Goal: Check status: Check status

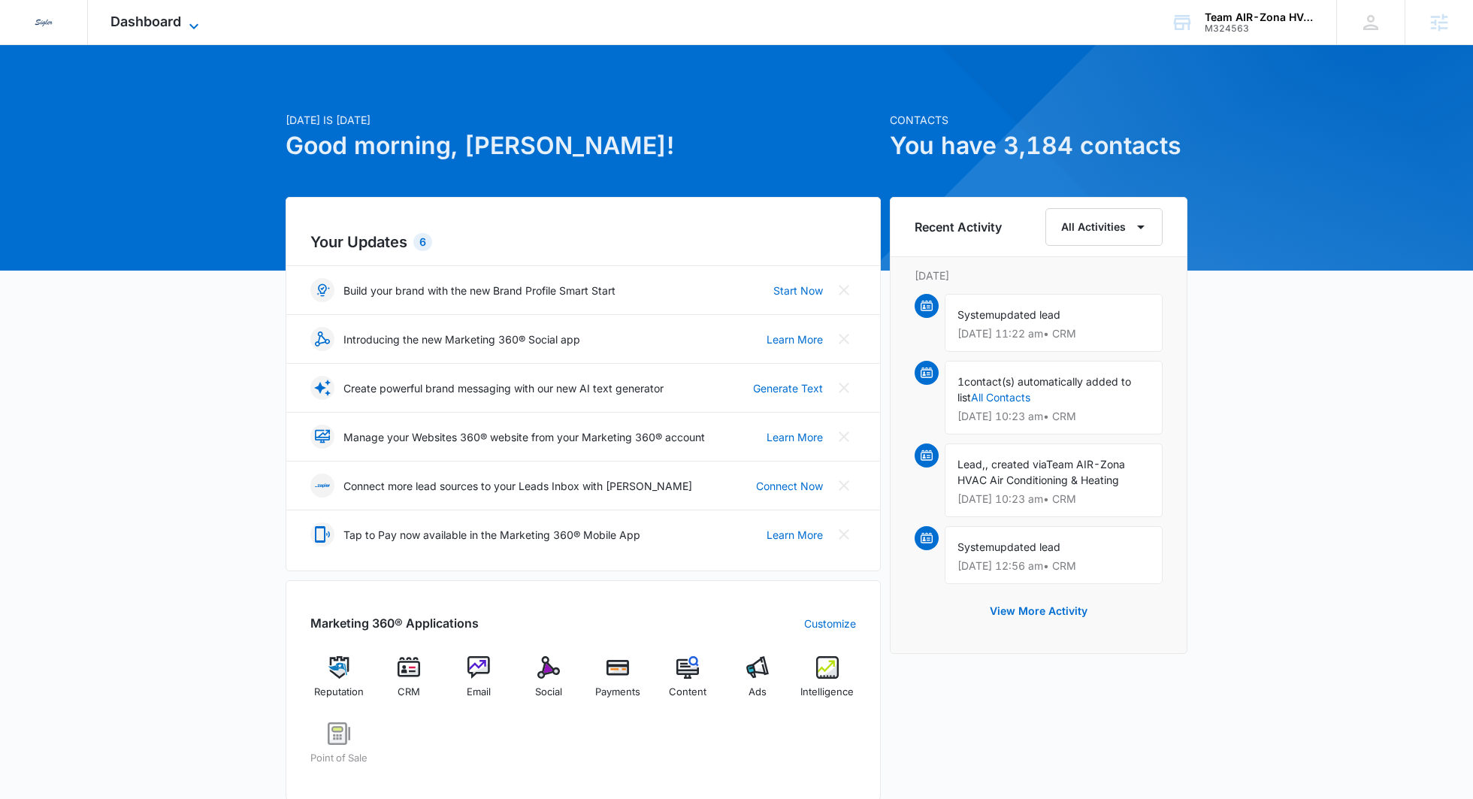
click at [177, 25] on span "Dashboard" at bounding box center [145, 22] width 71 height 16
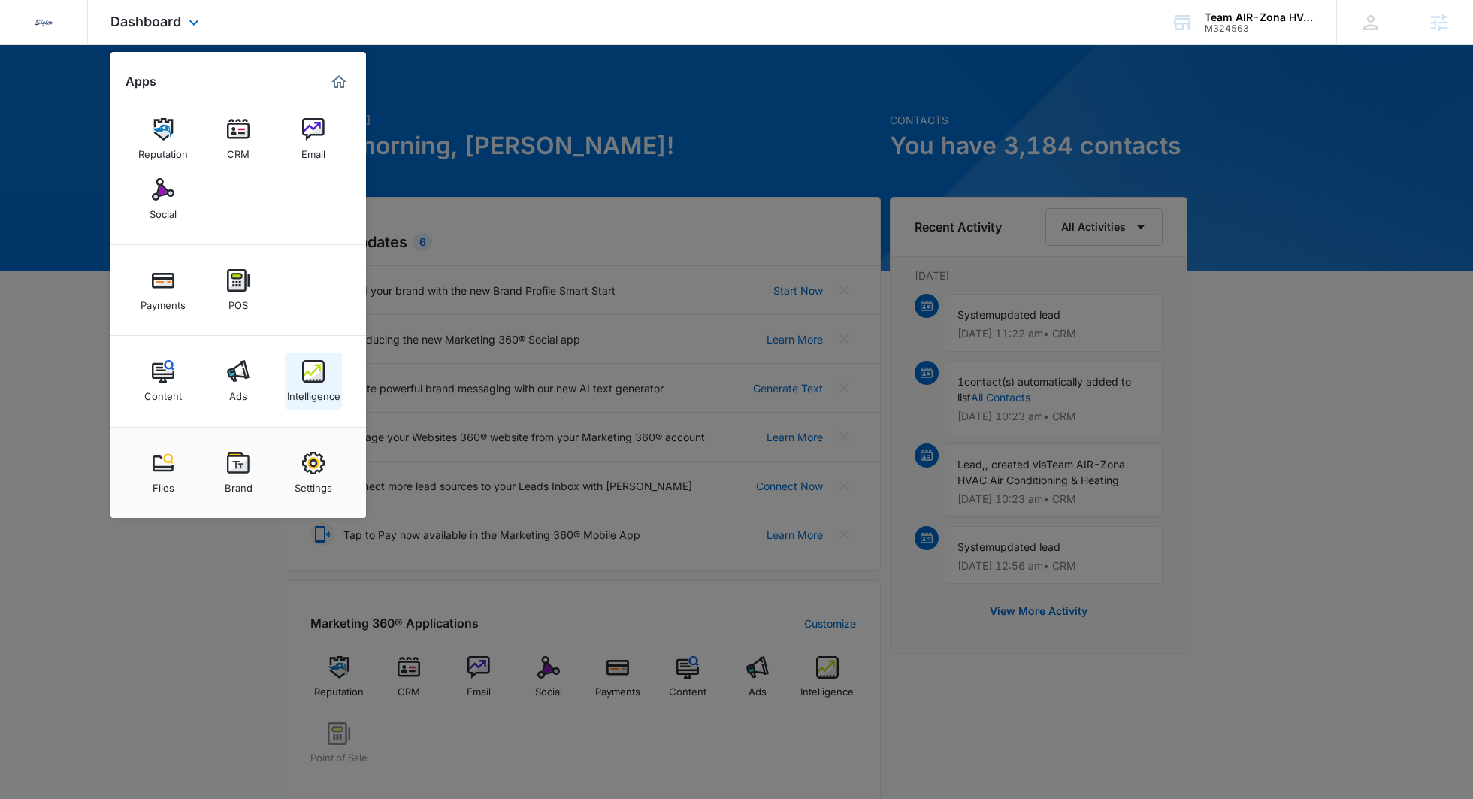
click at [300, 379] on link "Intelligence" at bounding box center [313, 380] width 57 height 57
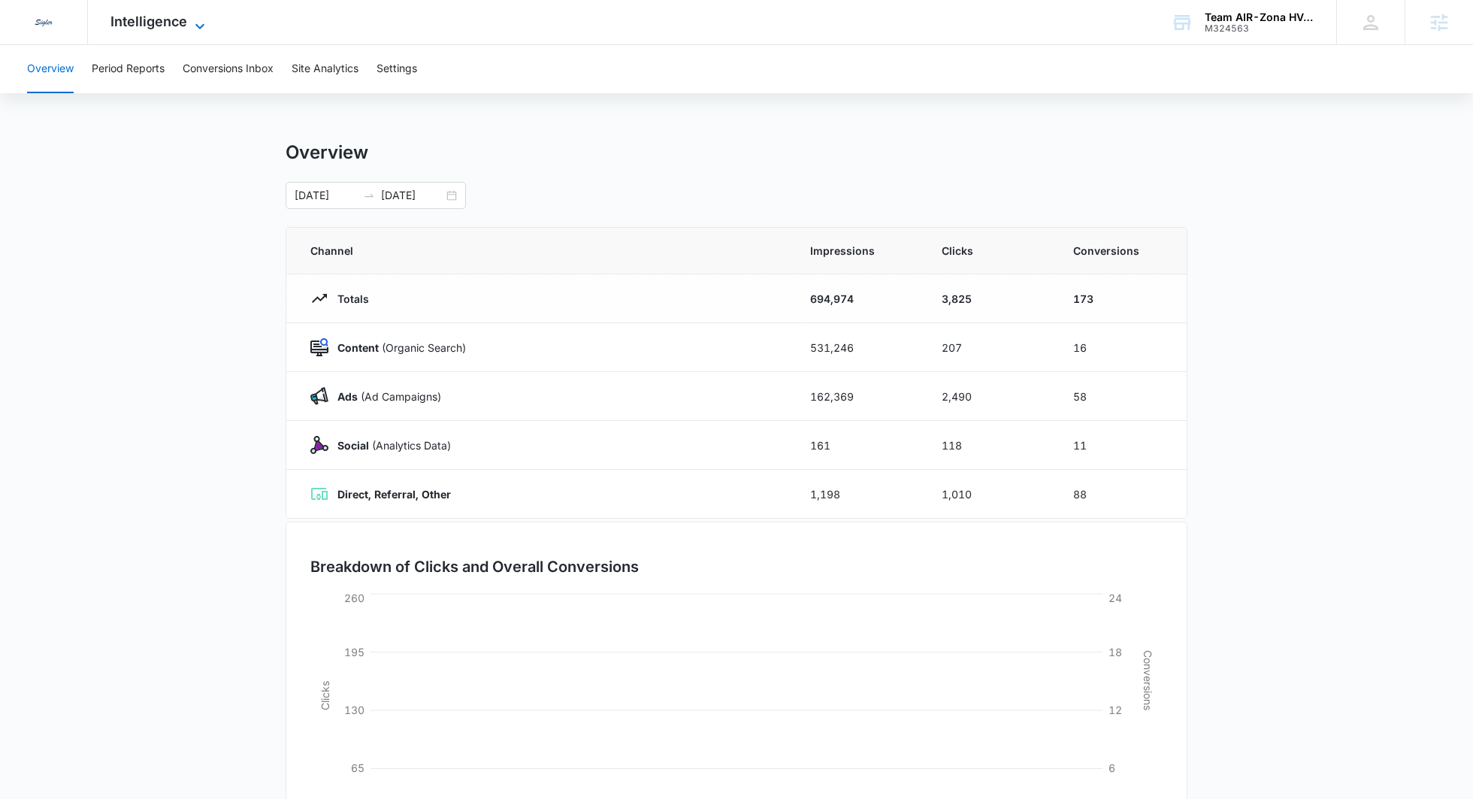
click at [152, 20] on span "Intelligence" at bounding box center [148, 22] width 77 height 16
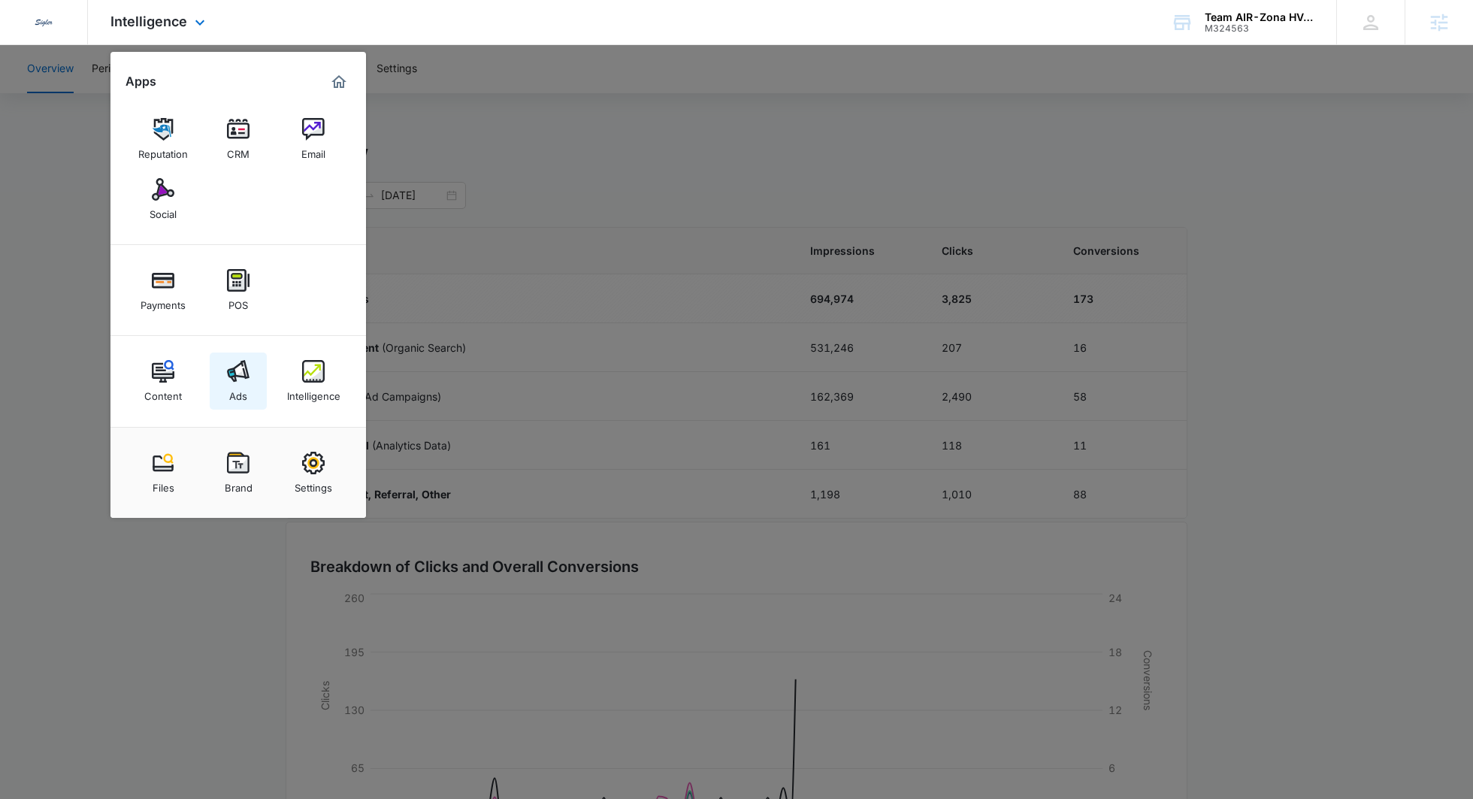
click at [220, 366] on link "Ads" at bounding box center [238, 380] width 57 height 57
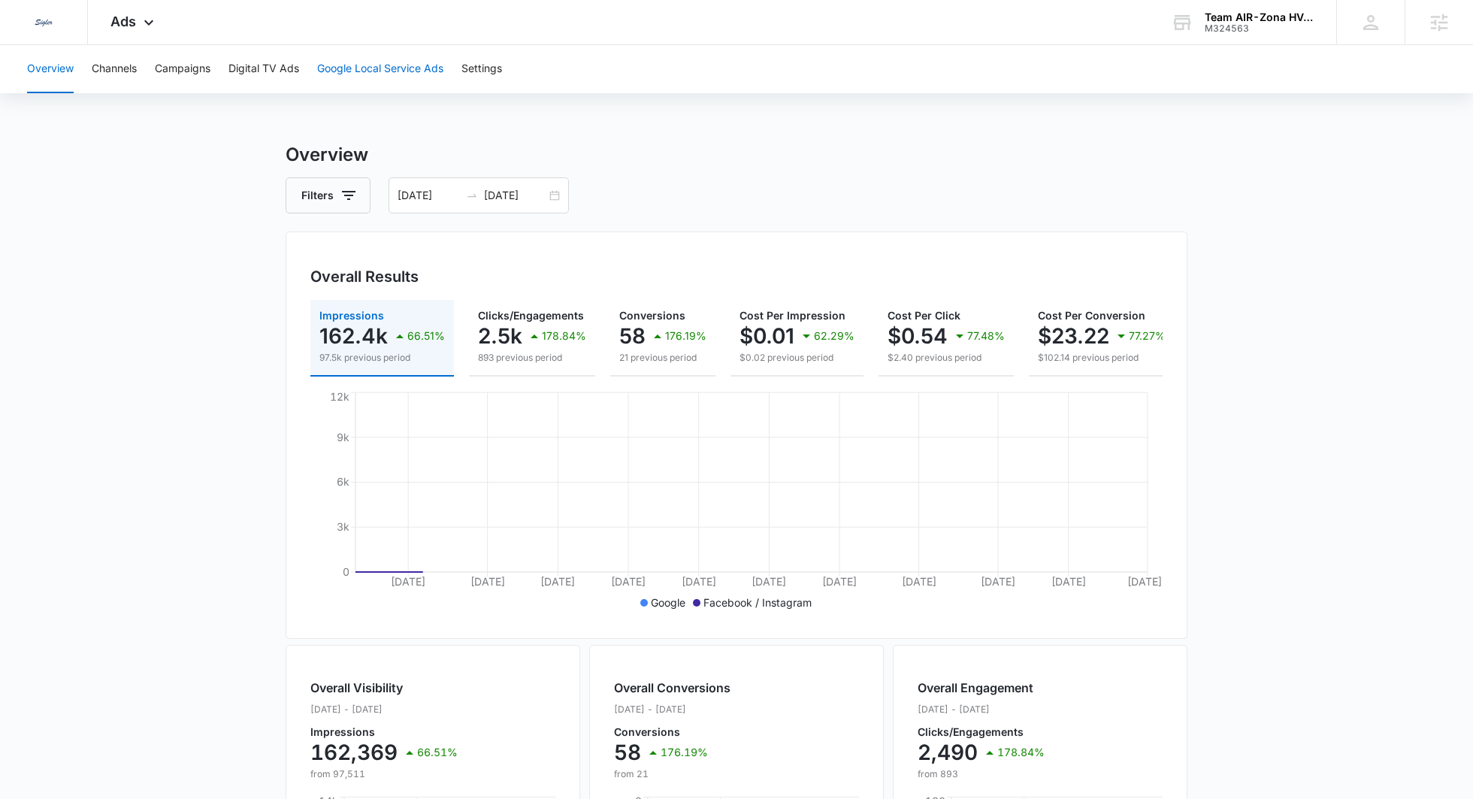
click at [414, 62] on button "Google Local Service Ads" at bounding box center [380, 69] width 126 height 48
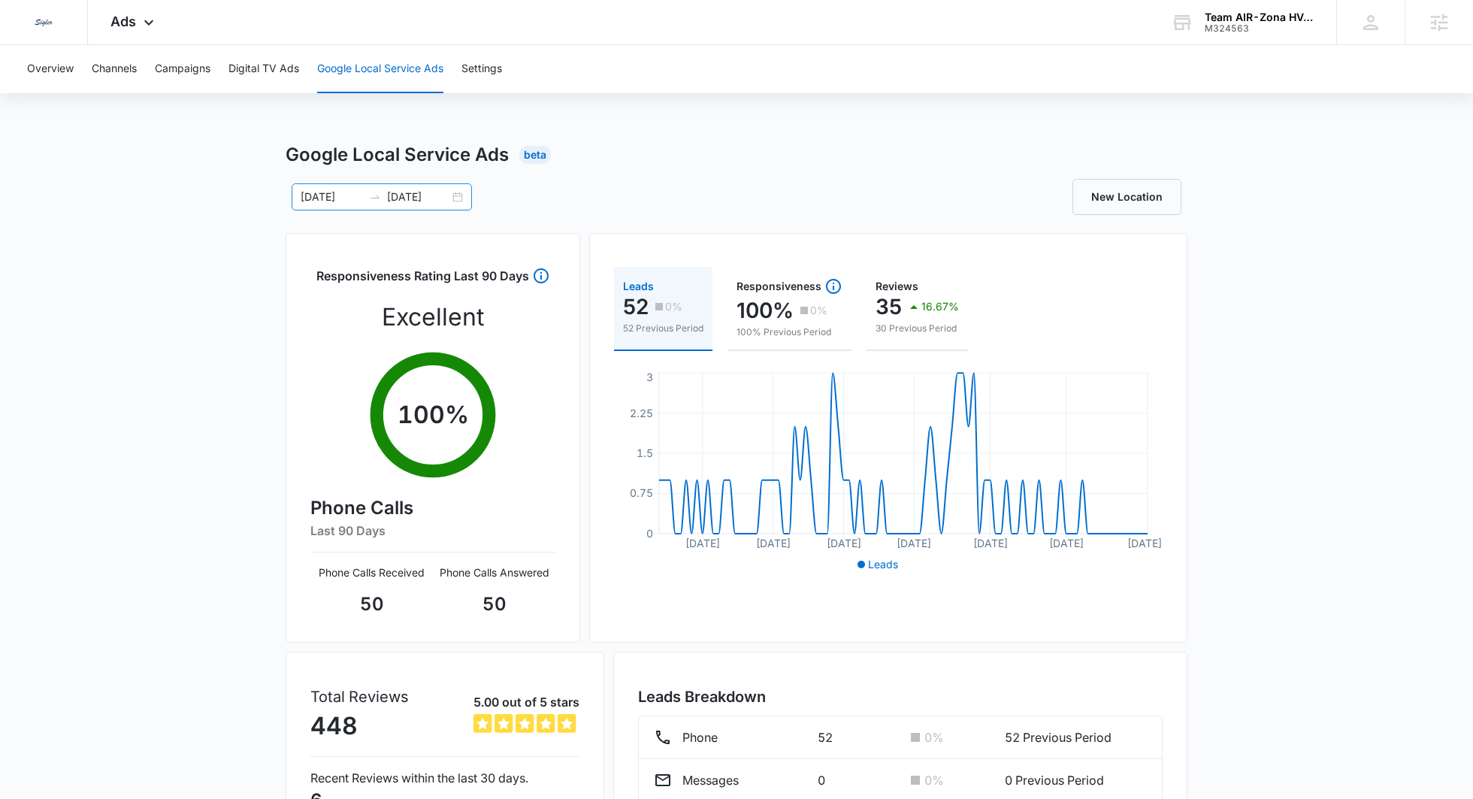
click at [379, 195] on icon "swap-right" at bounding box center [375, 197] width 12 height 12
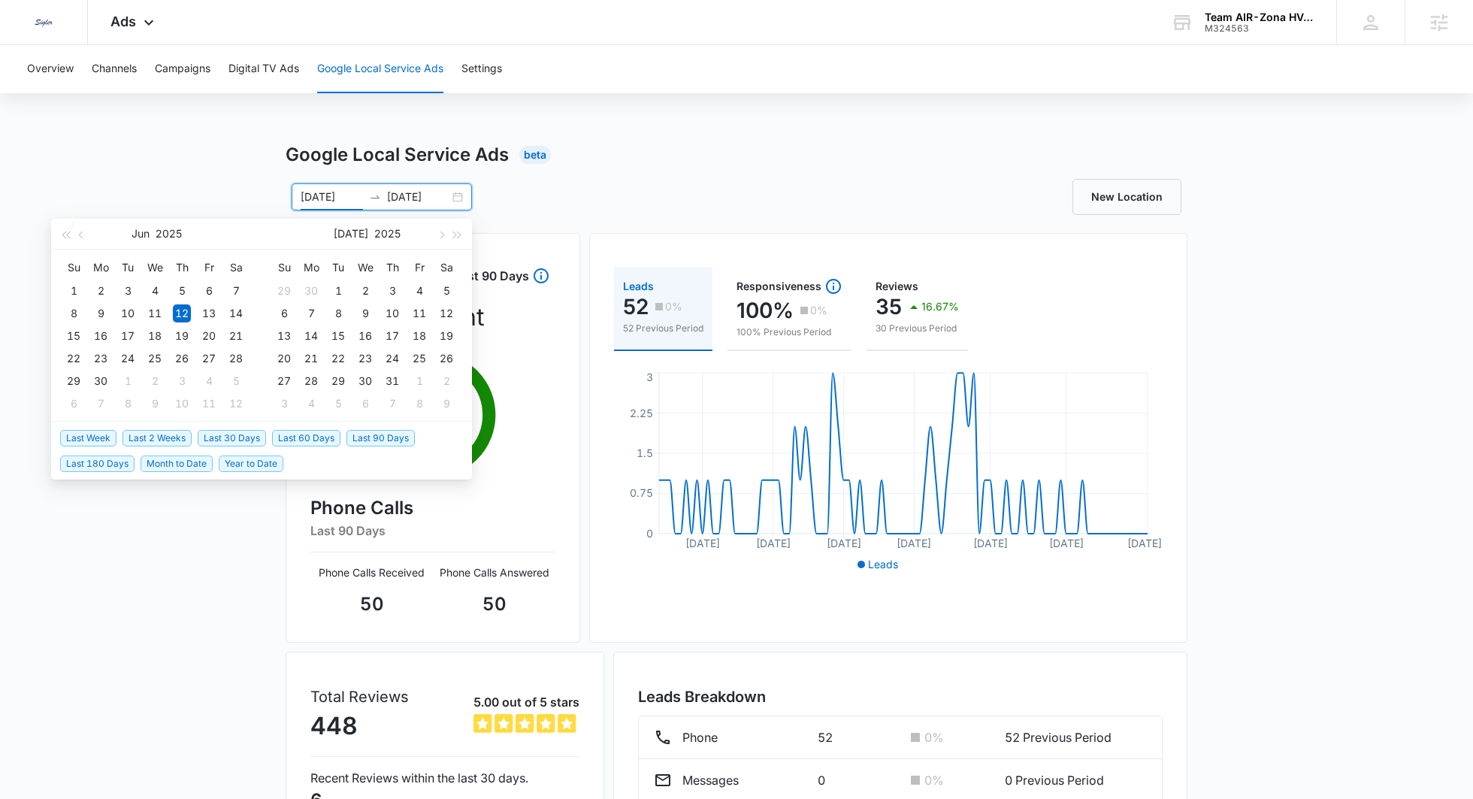
click at [83, 431] on span "Last Week" at bounding box center [88, 438] width 56 height 17
type input "[DATE]"
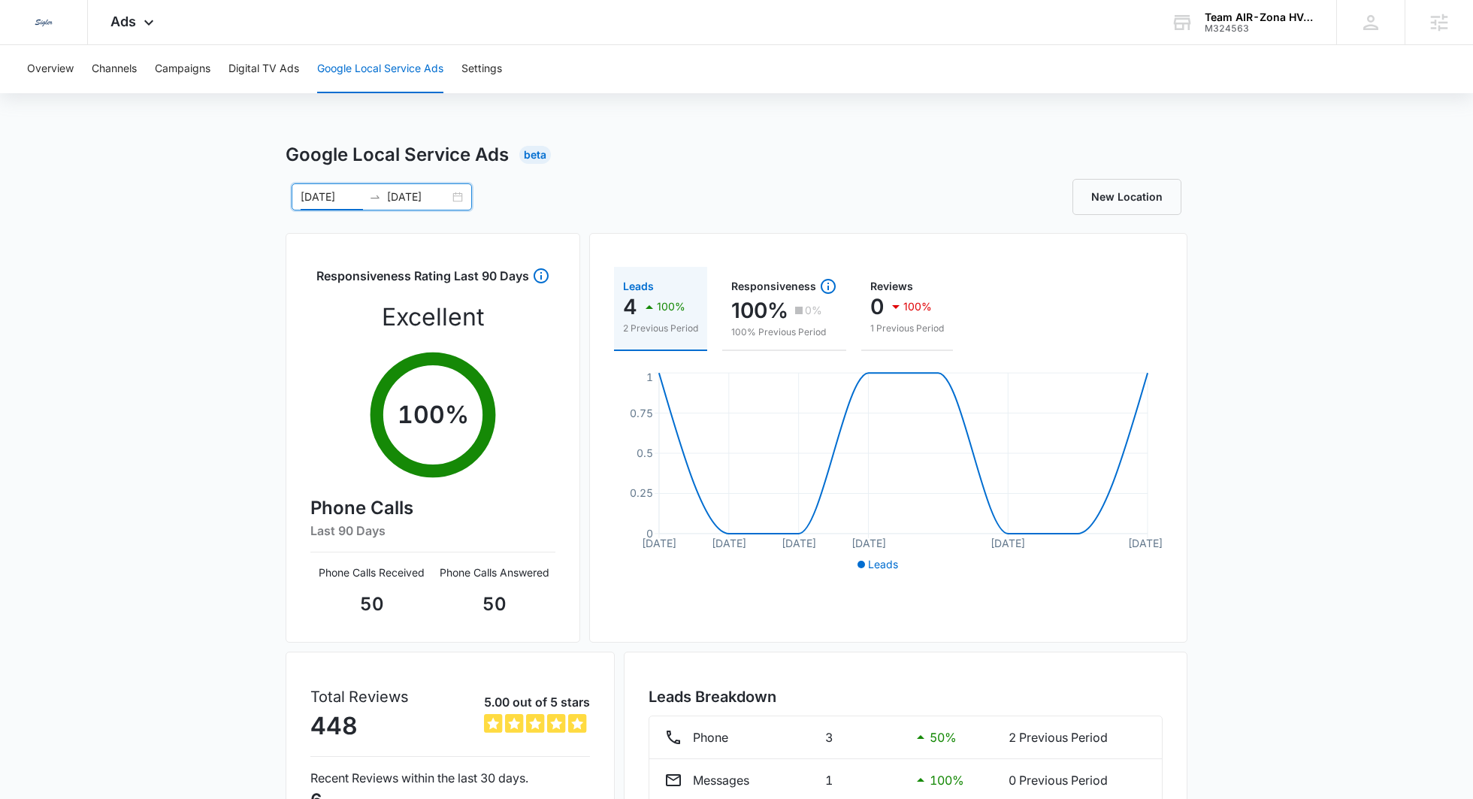
click at [391, 175] on div "Google Local Service Ads Beta [DATE] [DATE] [DATE] Su Mo Tu We Th Fr Sa 28 29 3…" at bounding box center [736, 532] width 902 height 782
click at [410, 199] on input "[DATE]" at bounding box center [418, 197] width 62 height 17
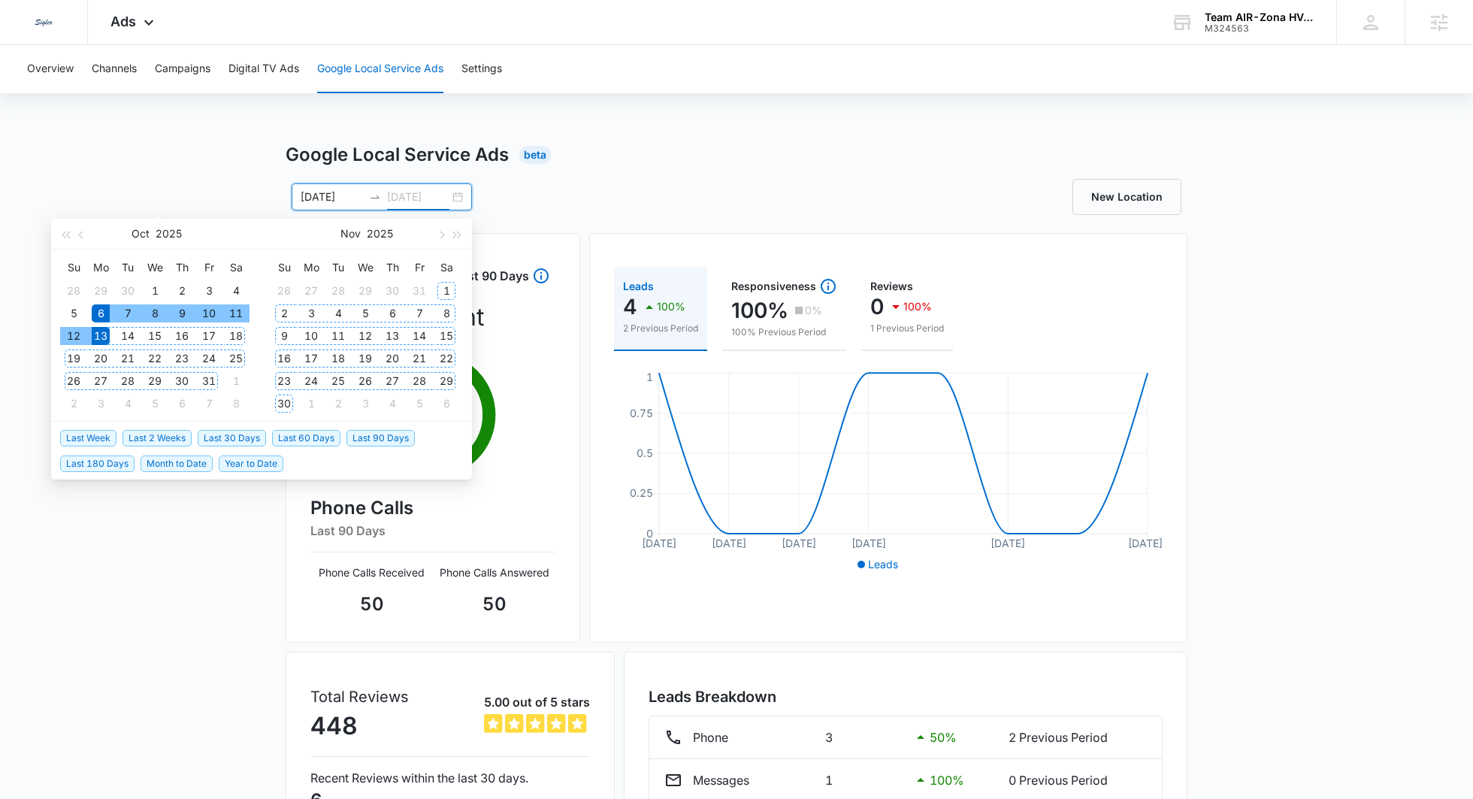
type input "[DATE]"
click at [231, 439] on span "Last 30 Days" at bounding box center [232, 438] width 68 height 17
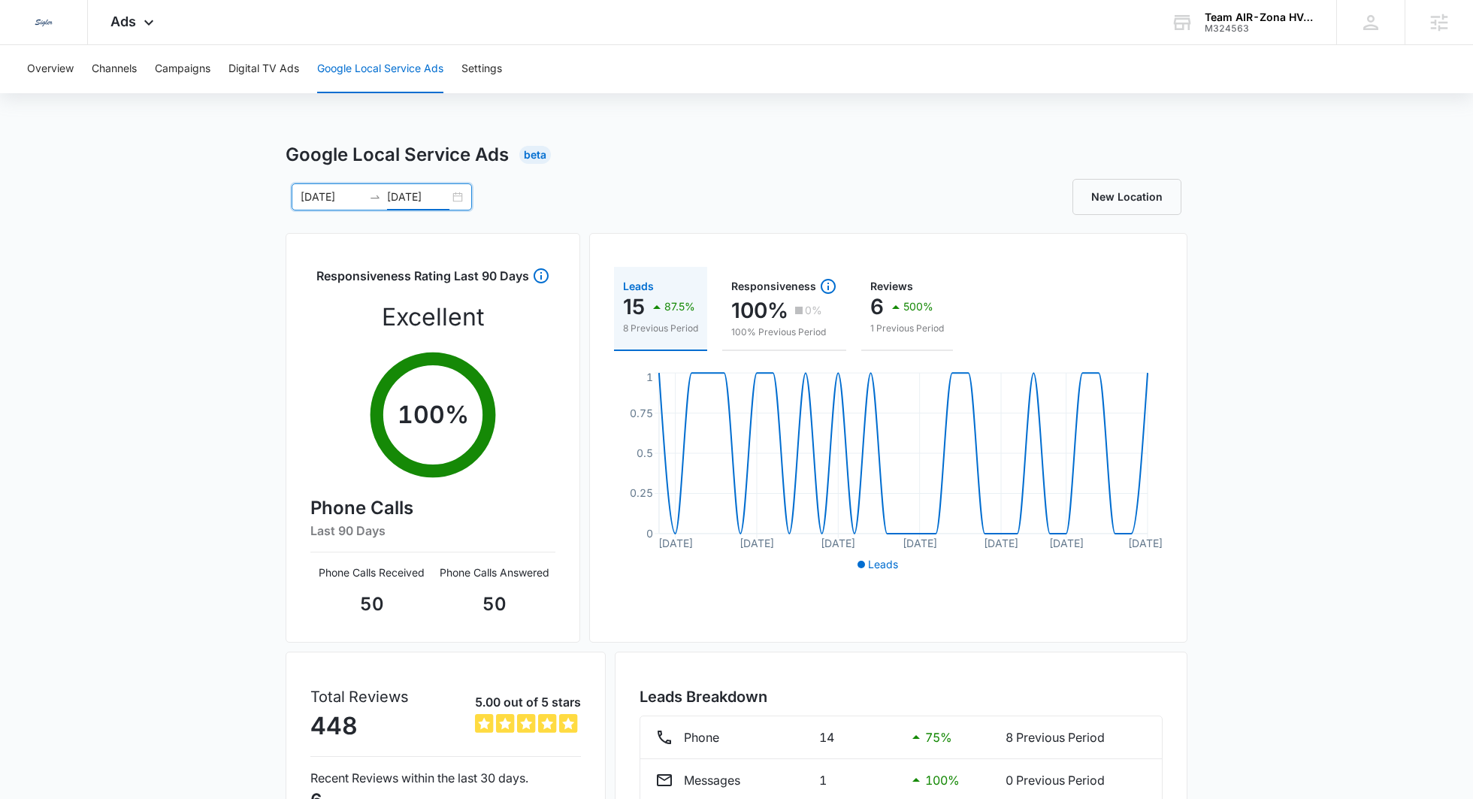
click at [372, 195] on icon "swap-right" at bounding box center [375, 197] width 12 height 12
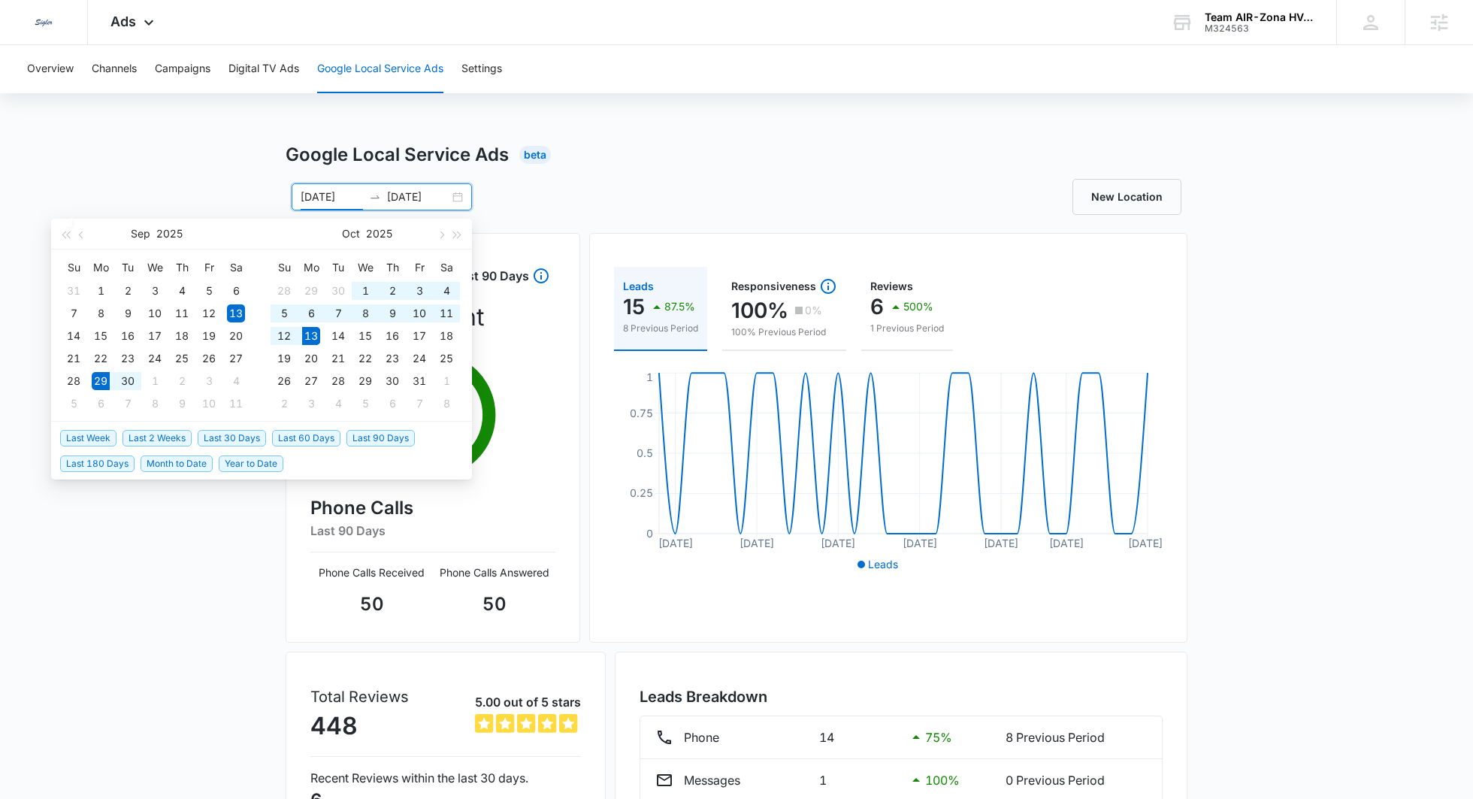
click at [100, 437] on span "Last Week" at bounding box center [88, 438] width 56 height 17
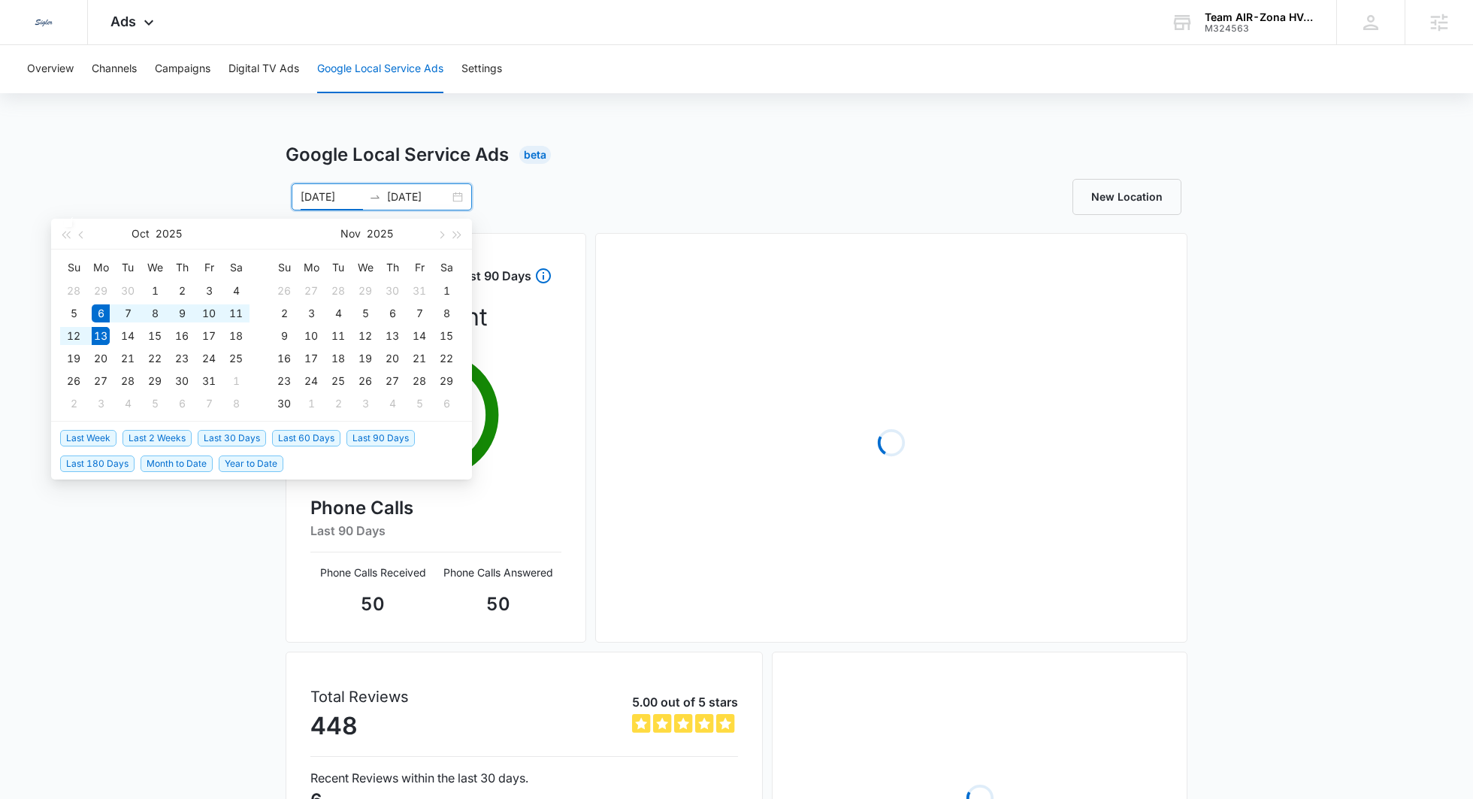
type input "[DATE]"
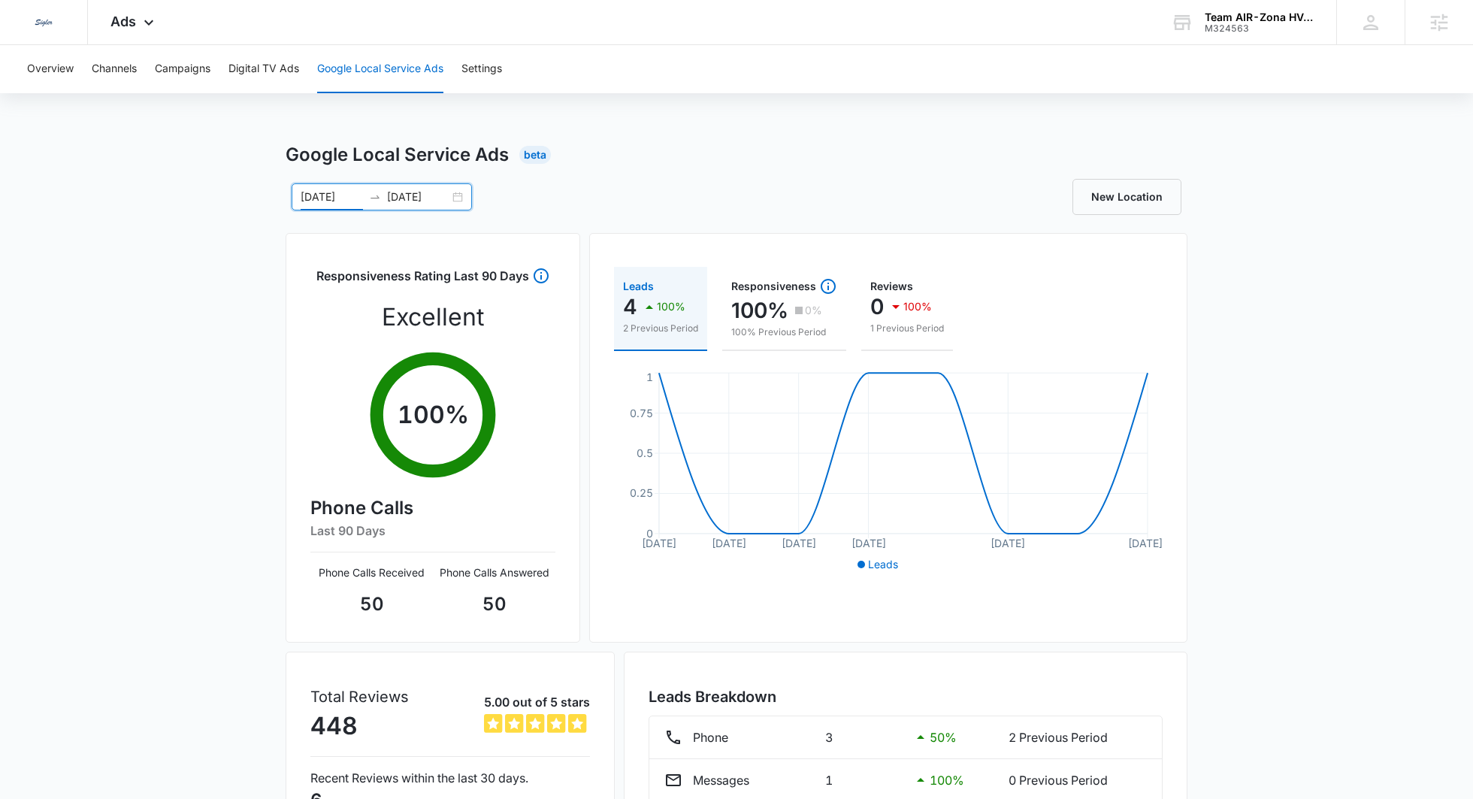
click at [1303, 321] on div "Google Local Service Ads Beta [DATE] [DATE] [DATE] Su Mo Tu We Th Fr Sa 28 29 3…" at bounding box center [736, 532] width 1473 height 782
